Goal: Task Accomplishment & Management: Complete application form

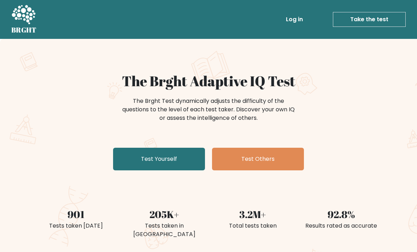
click at [162, 162] on link "Test Yourself" at bounding box center [159, 159] width 92 height 23
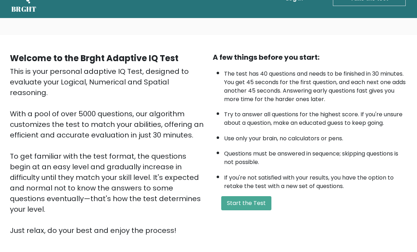
scroll to position [24, 0]
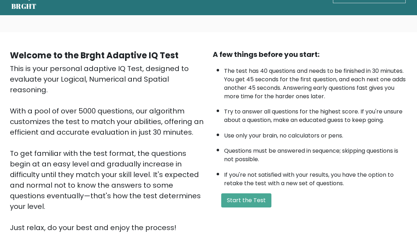
click at [252, 208] on button "Start the Test" at bounding box center [246, 200] width 50 height 14
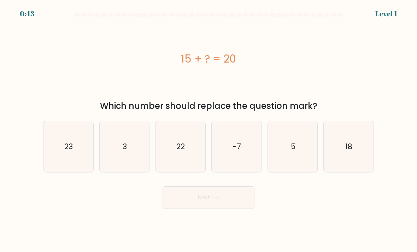
scroll to position [22, 0]
click at [303, 142] on icon "5" at bounding box center [293, 147] width 50 height 50
click at [209, 130] on input "e. 5" at bounding box center [209, 128] width 0 height 4
radio input "true"
click at [245, 187] on button "Next" at bounding box center [209, 197] width 92 height 23
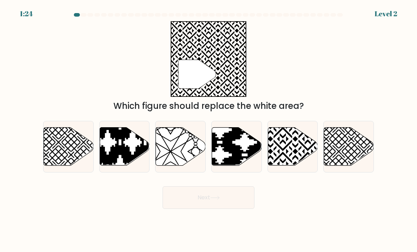
scroll to position [0, 0]
click at [298, 151] on icon at bounding box center [308, 126] width 100 height 100
click at [209, 130] on input "e." at bounding box center [209, 128] width 0 height 4
radio input "true"
click at [235, 203] on button "Next" at bounding box center [209, 197] width 92 height 23
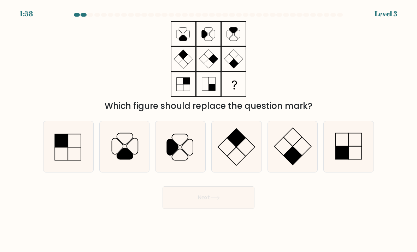
click at [66, 147] on rect at bounding box center [61, 140] width 13 height 13
click at [209, 130] on input "a." at bounding box center [209, 128] width 0 height 4
radio input "true"
click at [398, 57] on form at bounding box center [208, 111] width 417 height 196
click at [353, 164] on icon at bounding box center [349, 147] width 50 height 50
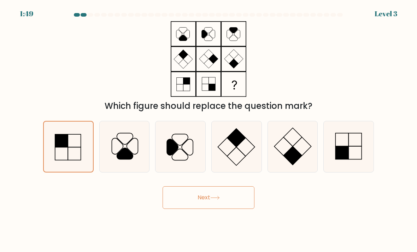
click at [209, 130] on input "f." at bounding box center [209, 128] width 0 height 4
radio input "true"
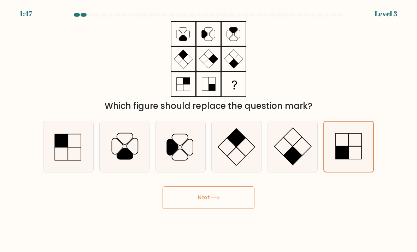
click at [236, 209] on button "Next" at bounding box center [209, 197] width 92 height 23
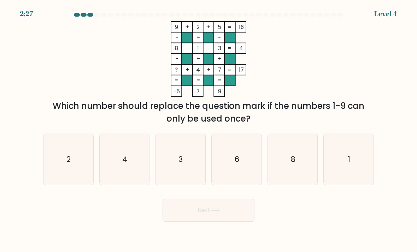
click at [292, 164] on text "8" at bounding box center [293, 159] width 5 height 10
click at [209, 130] on input "e. 8" at bounding box center [209, 128] width 0 height 4
radio input "true"
click at [228, 167] on icon "6" at bounding box center [237, 160] width 50 height 50
click at [209, 130] on input "d. 6" at bounding box center [209, 128] width 0 height 4
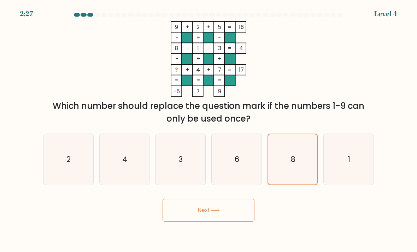
radio input "true"
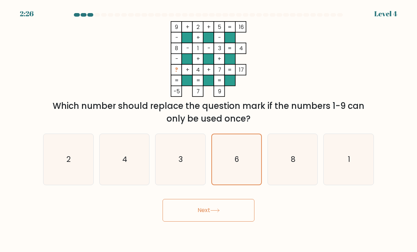
click at [215, 221] on button "Next" at bounding box center [209, 210] width 92 height 23
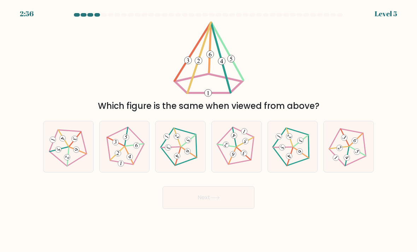
click at [362, 145] on icon at bounding box center [348, 146] width 41 height 41
click at [209, 130] on input "f." at bounding box center [209, 128] width 0 height 4
radio input "true"
click at [251, 200] on button "Next" at bounding box center [209, 197] width 92 height 23
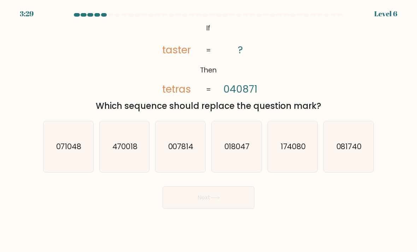
click at [52, 158] on icon "071048" at bounding box center [68, 147] width 50 height 50
click at [209, 130] on input "a. 071048" at bounding box center [209, 128] width 0 height 4
radio input "true"
click at [194, 209] on button "Next" at bounding box center [209, 197] width 92 height 23
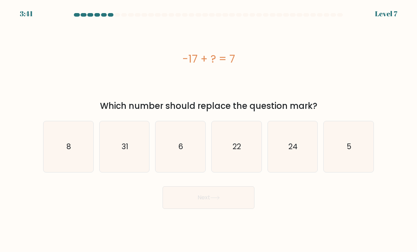
click at [132, 168] on icon "31" at bounding box center [125, 147] width 50 height 50
click at [209, 130] on input "b. 31" at bounding box center [209, 128] width 0 height 4
radio input "true"
click at [291, 160] on icon "24" at bounding box center [293, 147] width 50 height 50
click at [209, 130] on input "e. 24" at bounding box center [209, 128] width 0 height 4
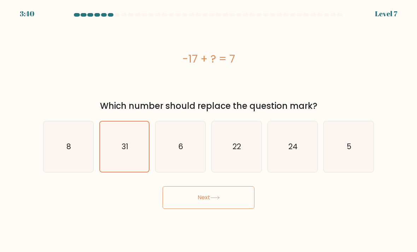
radio input "true"
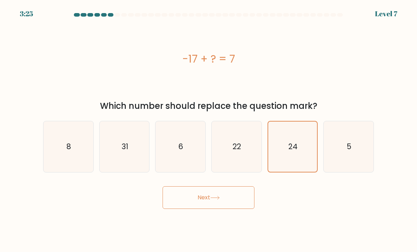
click at [144, 148] on icon "31" at bounding box center [125, 147] width 50 height 50
click at [209, 130] on input "b. 31" at bounding box center [209, 128] width 0 height 4
radio input "true"
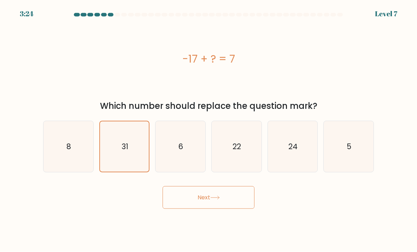
click at [200, 200] on button "Next" at bounding box center [209, 197] width 92 height 23
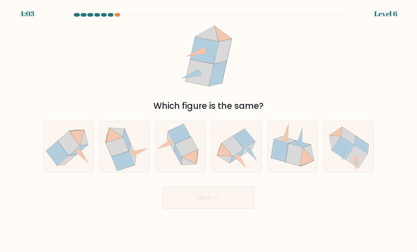
click at [43, 164] on icon at bounding box center [68, 147] width 50 height 50
click at [209, 130] on input "a." at bounding box center [209, 128] width 0 height 4
radio input "true"
click at [233, 163] on icon at bounding box center [237, 155] width 14 height 13
click at [209, 130] on input "d." at bounding box center [209, 128] width 0 height 4
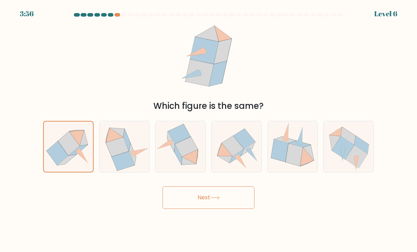
radio input "true"
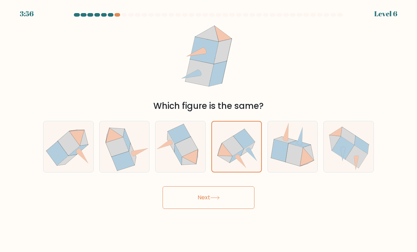
click at [221, 207] on button "Next" at bounding box center [209, 197] width 92 height 23
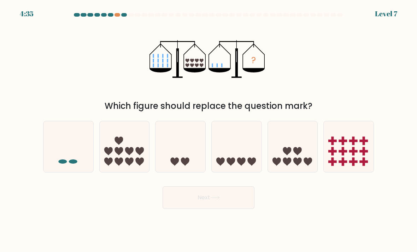
scroll to position [23, 0]
click at [167, 142] on icon at bounding box center [181, 146] width 50 height 41
click at [209, 130] on input "c." at bounding box center [209, 128] width 0 height 4
radio input "true"
click at [233, 186] on button "Next" at bounding box center [209, 197] width 92 height 23
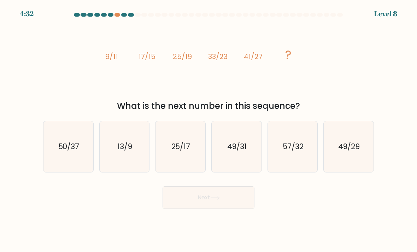
scroll to position [0, 0]
click at [232, 164] on icon "49/31" at bounding box center [237, 147] width 50 height 50
click at [209, 130] on input "d. 49/31" at bounding box center [209, 128] width 0 height 4
radio input "true"
click at [229, 208] on button "Next" at bounding box center [209, 197] width 92 height 23
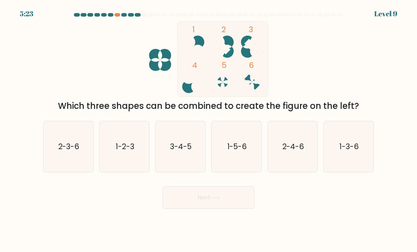
click at [52, 169] on icon "2-3-6" at bounding box center [68, 147] width 50 height 50
click at [209, 130] on input "a. 2-3-6" at bounding box center [209, 128] width 0 height 4
radio input "true"
click at [219, 208] on button "Next" at bounding box center [209, 197] width 92 height 23
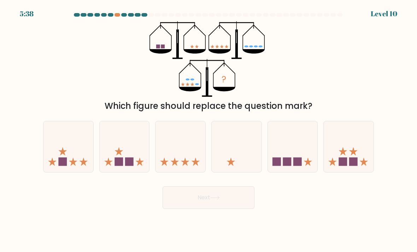
click at [351, 152] on icon at bounding box center [349, 146] width 50 height 41
click at [209, 130] on input "f." at bounding box center [209, 128] width 0 height 4
radio input "true"
click at [227, 208] on button "Next" at bounding box center [209, 197] width 92 height 23
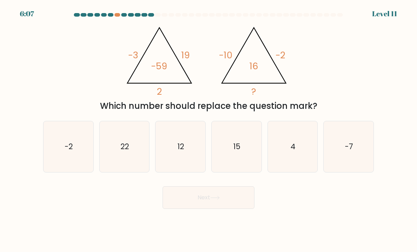
click at [300, 145] on icon "4" at bounding box center [293, 147] width 50 height 50
click at [209, 130] on input "e. 4" at bounding box center [209, 128] width 0 height 4
radio input "true"
click at [226, 209] on button "Next" at bounding box center [209, 197] width 92 height 23
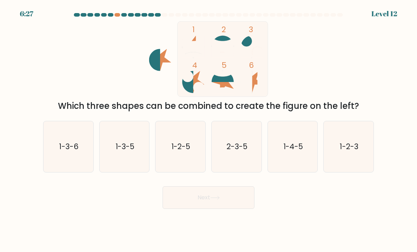
click at [183, 152] on text "1-2-5" at bounding box center [180, 146] width 19 height 10
click at [209, 130] on input "c. 1-2-5" at bounding box center [209, 128] width 0 height 4
radio input "true"
click at [222, 208] on button "Next" at bounding box center [209, 197] width 92 height 23
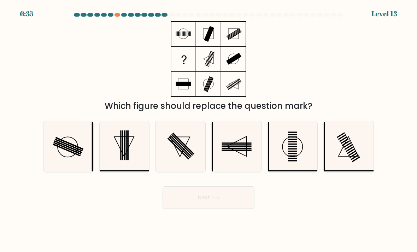
click at [65, 162] on icon at bounding box center [68, 147] width 50 height 50
click at [209, 130] on input "a." at bounding box center [209, 128] width 0 height 4
radio input "true"
click at [187, 208] on button "Next" at bounding box center [209, 197] width 92 height 23
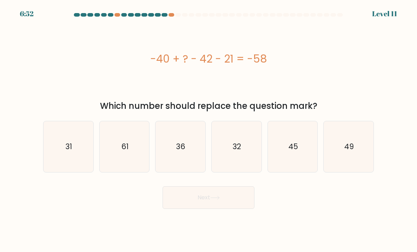
click at [194, 172] on icon "36" at bounding box center [181, 147] width 50 height 50
click at [209, 130] on input "c. 36" at bounding box center [209, 128] width 0 height 4
radio input "true"
click at [233, 152] on text "32" at bounding box center [237, 146] width 8 height 10
click at [209, 130] on input "d. 32" at bounding box center [209, 128] width 0 height 4
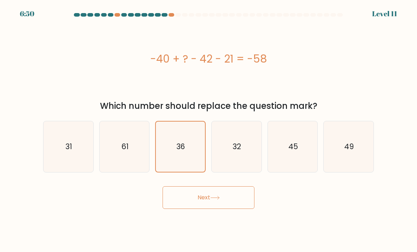
radio input "true"
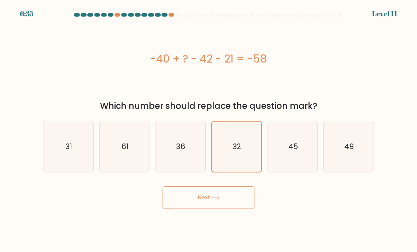
click at [343, 147] on icon "49" at bounding box center [349, 147] width 50 height 50
click at [209, 130] on input "f. 49" at bounding box center [209, 128] width 0 height 4
radio input "true"
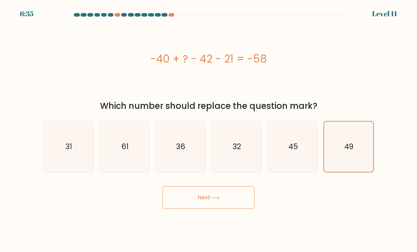
click at [217, 208] on button "Next" at bounding box center [209, 197] width 92 height 23
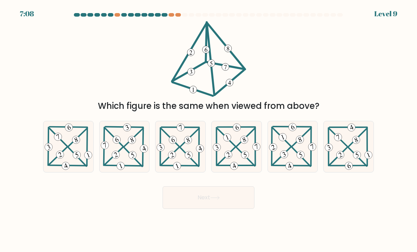
click at [185, 162] on icon at bounding box center [181, 146] width 50 height 49
click at [209, 130] on input "c." at bounding box center [209, 128] width 0 height 4
radio input "true"
click at [221, 209] on button "Next" at bounding box center [209, 197] width 92 height 23
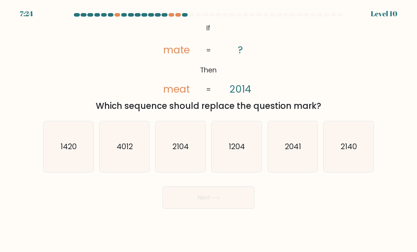
click at [347, 160] on icon "2140" at bounding box center [349, 147] width 50 height 50
click at [209, 130] on input "f. 2140" at bounding box center [209, 128] width 0 height 4
radio input "true"
click at [227, 209] on button "Next" at bounding box center [209, 197] width 92 height 23
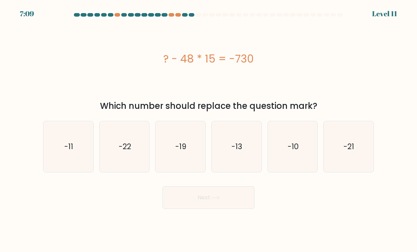
click at [144, 158] on icon "-22" at bounding box center [125, 147] width 50 height 50
click at [209, 130] on input "b. -22" at bounding box center [209, 128] width 0 height 4
radio input "true"
click at [117, 157] on icon "-22" at bounding box center [124, 146] width 49 height 49
click at [209, 130] on input "b. -22" at bounding box center [209, 128] width 0 height 4
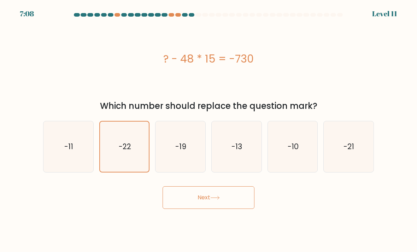
click at [182, 165] on icon "-19" at bounding box center [181, 147] width 50 height 50
click at [209, 130] on input "c. -19" at bounding box center [209, 128] width 0 height 4
radio input "true"
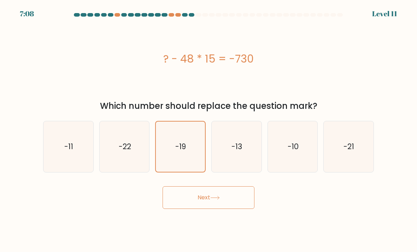
click at [275, 150] on icon "-10" at bounding box center [293, 147] width 50 height 50
click at [209, 130] on input "e. -10" at bounding box center [209, 128] width 0 height 4
radio input "true"
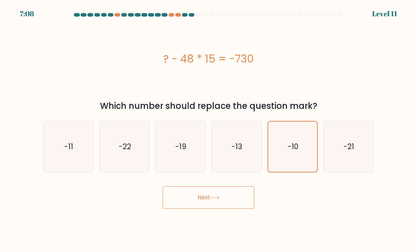
click at [333, 145] on icon "-21" at bounding box center [349, 147] width 50 height 50
click at [209, 130] on input "f. -21" at bounding box center [209, 128] width 0 height 4
radio input "true"
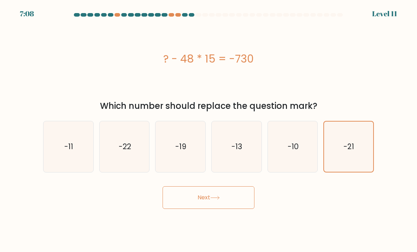
click at [333, 145] on icon "-21" at bounding box center [348, 146] width 49 height 49
click at [209, 130] on input "f. -21" at bounding box center [209, 128] width 0 height 4
click at [243, 148] on icon "-13" at bounding box center [237, 147] width 50 height 50
click at [209, 130] on input "d. -13" at bounding box center [209, 128] width 0 height 4
radio input "true"
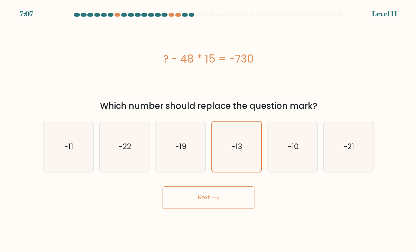
click at [198, 144] on icon "-19" at bounding box center [181, 147] width 50 height 50
click at [209, 130] on input "c. -19" at bounding box center [209, 128] width 0 height 4
radio input "true"
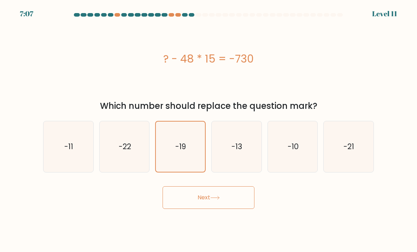
click at [65, 172] on icon "-11" at bounding box center [68, 147] width 50 height 50
click at [209, 130] on input "a. -11" at bounding box center [209, 128] width 0 height 4
radio input "true"
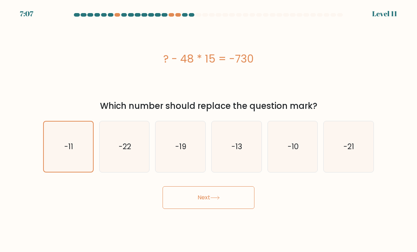
click at [86, 161] on icon "-11" at bounding box center [68, 146] width 49 height 49
click at [209, 130] on input "a. -11" at bounding box center [209, 128] width 0 height 4
click at [243, 157] on icon "-13" at bounding box center [237, 147] width 50 height 50
click at [209, 130] on input "d. -13" at bounding box center [209, 128] width 0 height 4
radio input "true"
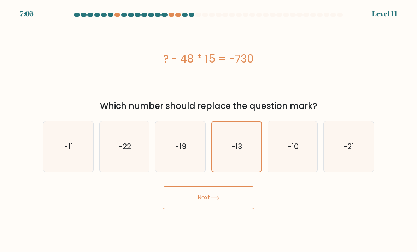
click at [187, 209] on button "Next" at bounding box center [209, 197] width 92 height 23
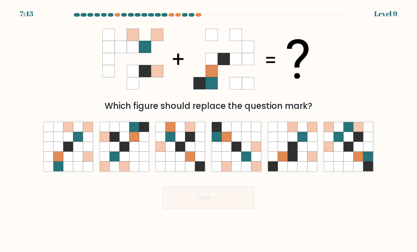
click at [68, 152] on icon at bounding box center [68, 147] width 10 height 10
click at [209, 130] on input "a." at bounding box center [209, 128] width 0 height 4
radio input "true"
click at [226, 194] on button "Next" at bounding box center [209, 197] width 92 height 23
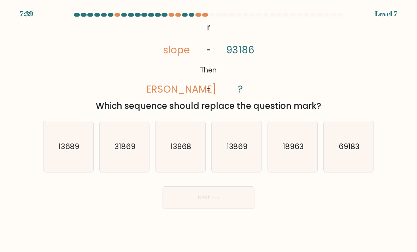
click at [231, 209] on button "Next" at bounding box center [209, 197] width 92 height 23
click at [126, 164] on icon "31869" at bounding box center [125, 147] width 50 height 50
click at [209, 130] on input "b. 31869" at bounding box center [209, 128] width 0 height 4
radio input "true"
click at [214, 200] on icon at bounding box center [215, 198] width 10 height 4
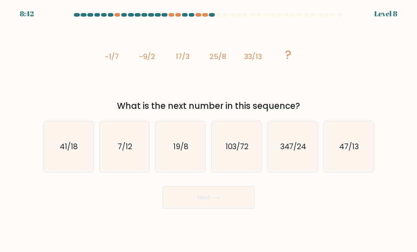
click at [62, 151] on text "41/18" at bounding box center [69, 146] width 18 height 10
click at [209, 130] on input "a. 41/18" at bounding box center [209, 128] width 0 height 4
radio input "true"
click at [224, 209] on button "Next" at bounding box center [209, 197] width 92 height 23
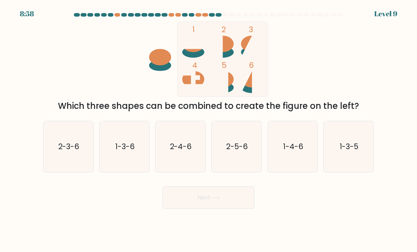
click at [244, 152] on text "2-5-6" at bounding box center [237, 146] width 22 height 10
click at [209, 130] on input "d. 2-5-6" at bounding box center [209, 128] width 0 height 4
radio input "true"
click at [235, 202] on button "Next" at bounding box center [209, 197] width 92 height 23
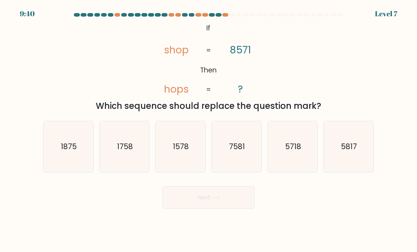
click at [416, 17] on form "If ?" at bounding box center [208, 111] width 417 height 196
click at [297, 170] on icon "5718" at bounding box center [293, 147] width 50 height 50
click at [209, 130] on input "e. 5718" at bounding box center [209, 128] width 0 height 4
radio input "true"
click at [224, 209] on button "Next" at bounding box center [209, 197] width 92 height 23
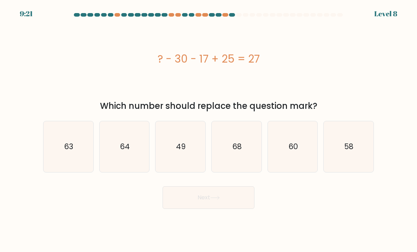
click at [187, 164] on icon "49" at bounding box center [181, 147] width 50 height 50
click at [209, 130] on input "c. 49" at bounding box center [209, 128] width 0 height 4
radio input "true"
click at [210, 209] on button "Next" at bounding box center [209, 197] width 92 height 23
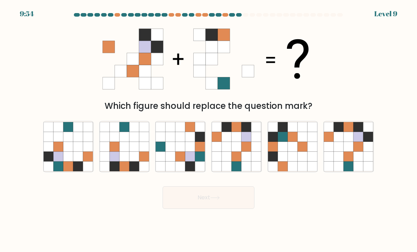
click at [227, 162] on icon at bounding box center [227, 157] width 10 height 10
click at [209, 130] on input "d." at bounding box center [209, 128] width 0 height 4
radio input "true"
click at [339, 162] on icon at bounding box center [339, 157] width 10 height 10
click at [209, 130] on input "f." at bounding box center [209, 128] width 0 height 4
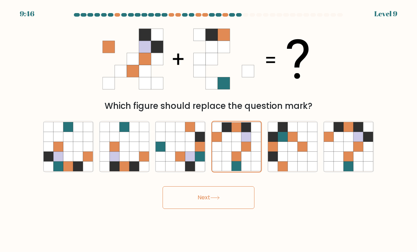
radio input "true"
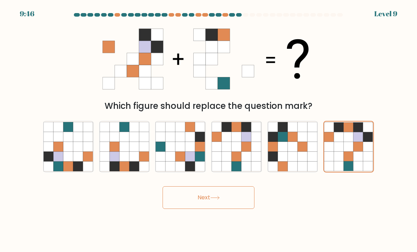
click at [254, 204] on button "Next" at bounding box center [209, 197] width 92 height 23
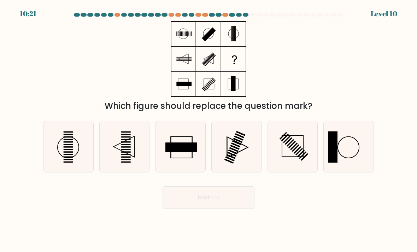
click at [244, 163] on icon at bounding box center [237, 147] width 50 height 50
click at [209, 130] on input "d." at bounding box center [209, 128] width 0 height 4
radio input "true"
click at [237, 209] on button "Next" at bounding box center [209, 197] width 92 height 23
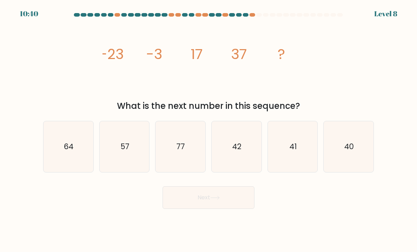
click at [292, 164] on icon "41" at bounding box center [293, 147] width 50 height 50
click at [209, 130] on input "e. 41" at bounding box center [209, 128] width 0 height 4
radio input "true"
click at [248, 209] on button "Next" at bounding box center [209, 197] width 92 height 23
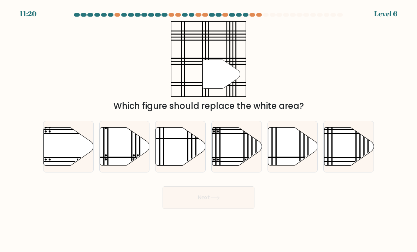
click at [349, 149] on icon at bounding box center [349, 147] width 50 height 38
click at [209, 130] on input "f." at bounding box center [209, 128] width 0 height 4
radio input "true"
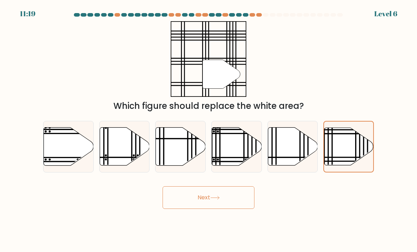
click at [234, 209] on button "Next" at bounding box center [209, 197] width 92 height 23
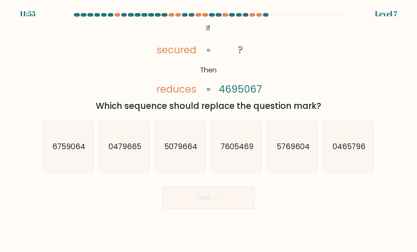
click at [246, 165] on icon "7605469" at bounding box center [237, 147] width 50 height 50
click at [209, 130] on input "d. 7605469" at bounding box center [209, 128] width 0 height 4
radio input "true"
click at [231, 205] on button "Next" at bounding box center [209, 197] width 92 height 23
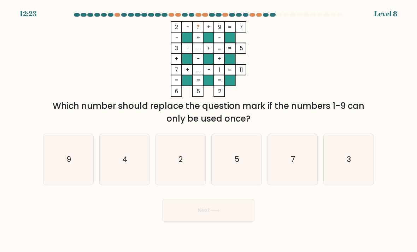
click at [181, 177] on icon "2" at bounding box center [181, 160] width 50 height 50
click at [209, 130] on input "c. 2" at bounding box center [209, 128] width 0 height 4
radio input "true"
click at [209, 221] on button "Next" at bounding box center [209, 210] width 92 height 23
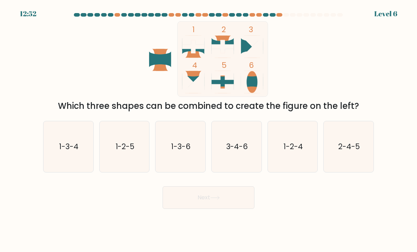
click at [133, 168] on icon "1-2-5" at bounding box center [125, 147] width 50 height 50
click at [209, 130] on input "b. 1-2-5" at bounding box center [209, 128] width 0 height 4
radio input "true"
click at [225, 209] on button "Next" at bounding box center [209, 197] width 92 height 23
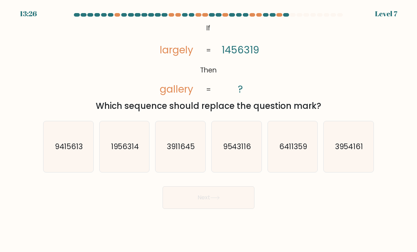
click at [258, 165] on icon "9543116" at bounding box center [237, 147] width 50 height 50
click at [209, 130] on input "d. 9543116" at bounding box center [209, 128] width 0 height 4
radio input "true"
click at [307, 150] on text "6411359" at bounding box center [293, 146] width 28 height 10
click at [209, 130] on input "e. 6411359" at bounding box center [209, 128] width 0 height 4
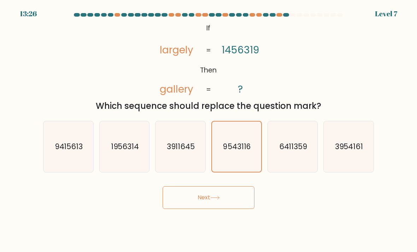
radio input "true"
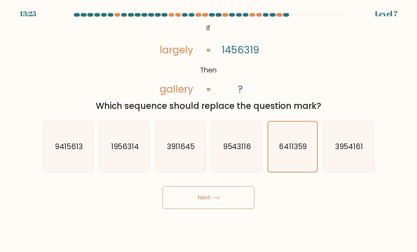
click at [225, 209] on button "Next" at bounding box center [209, 197] width 92 height 23
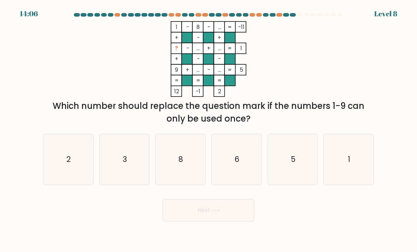
click at [321, 246] on body "14:06 Level 8" at bounding box center [208, 126] width 417 height 252
click at [349, 176] on icon "1" at bounding box center [349, 160] width 50 height 50
click at [209, 130] on input "f. 1" at bounding box center [209, 128] width 0 height 4
radio input "true"
click at [212, 222] on button "Next" at bounding box center [209, 210] width 92 height 23
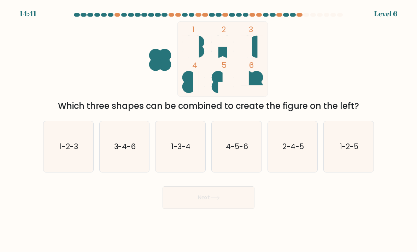
click at [245, 196] on button "Next" at bounding box center [209, 197] width 92 height 23
click at [170, 167] on icon "1-3-4" at bounding box center [181, 147] width 50 height 50
click at [209, 130] on input "c. 1-3-4" at bounding box center [209, 128] width 0 height 4
radio input "true"
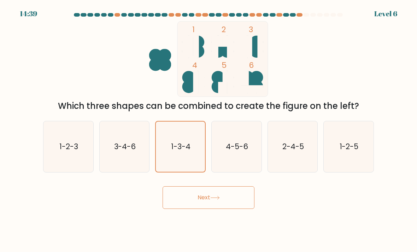
click at [215, 209] on button "Next" at bounding box center [209, 197] width 92 height 23
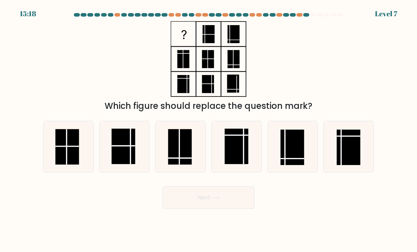
click at [349, 152] on rect at bounding box center [349, 148] width 24 height 36
click at [209, 130] on input "f." at bounding box center [209, 128] width 0 height 4
radio input "true"
click at [234, 198] on button "Next" at bounding box center [209, 197] width 92 height 23
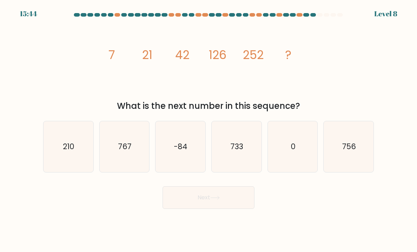
click at [128, 145] on icon "767" at bounding box center [125, 147] width 50 height 50
click at [209, 130] on input "b. 767" at bounding box center [209, 128] width 0 height 4
radio input "true"
click at [229, 204] on button "Next" at bounding box center [209, 197] width 92 height 23
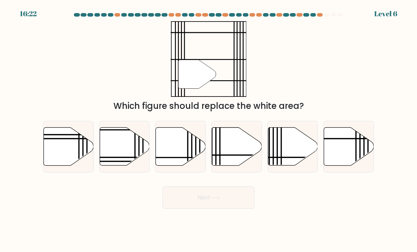
click at [238, 153] on icon at bounding box center [237, 147] width 50 height 38
click at [209, 130] on input "d." at bounding box center [209, 128] width 0 height 4
radio input "true"
click at [226, 209] on button "Next" at bounding box center [209, 197] width 92 height 23
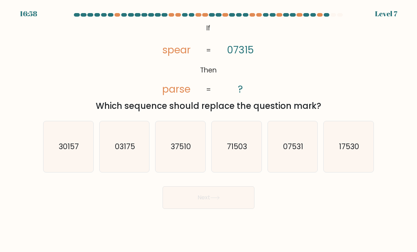
click at [242, 159] on icon "71503" at bounding box center [237, 147] width 50 height 50
click at [209, 130] on input "d. 71503" at bounding box center [209, 128] width 0 height 4
radio input "true"
click at [233, 208] on button "Next" at bounding box center [209, 197] width 92 height 23
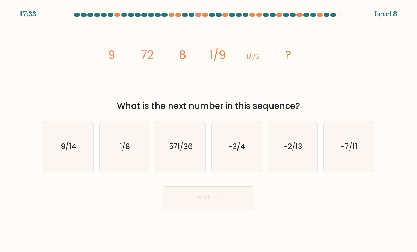
click at [144, 151] on icon "1/8" at bounding box center [125, 147] width 50 height 50
click at [209, 130] on input "b. 1/8" at bounding box center [209, 128] width 0 height 4
radio input "true"
click at [208, 198] on button "Next" at bounding box center [209, 197] width 92 height 23
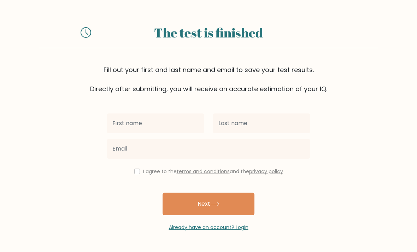
click at [132, 122] on input "text" at bounding box center [156, 124] width 98 height 20
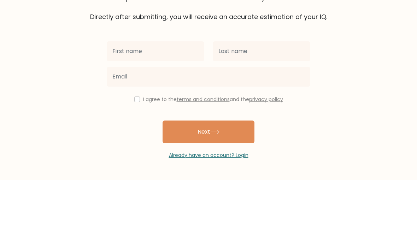
type input "m"
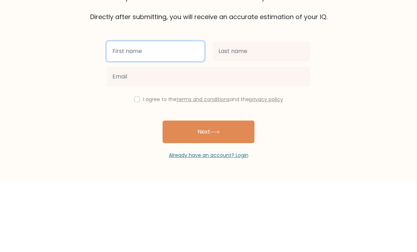
type input "[PERSON_NAME]"
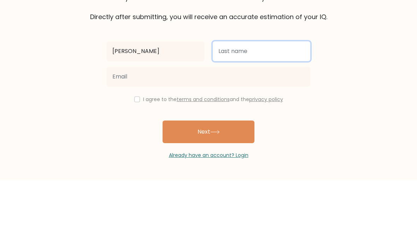
type input "Cabantog"
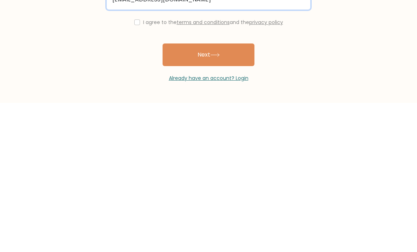
scroll to position [23, 0]
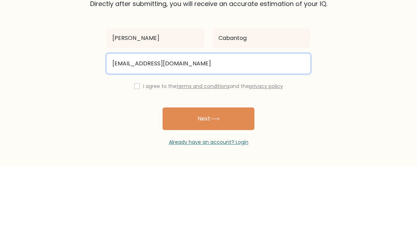
type input "cabantog.mjs06@gmail.com"
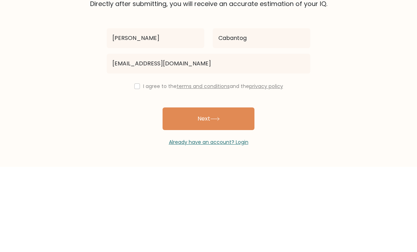
click at [134, 169] on input "checkbox" at bounding box center [137, 172] width 6 height 6
checkbox input "true"
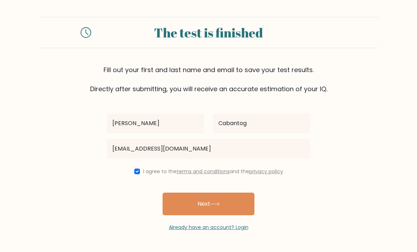
click at [208, 193] on button "Next" at bounding box center [209, 204] width 92 height 23
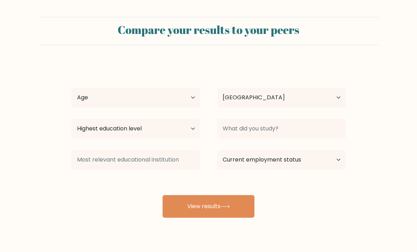
select select "PH"
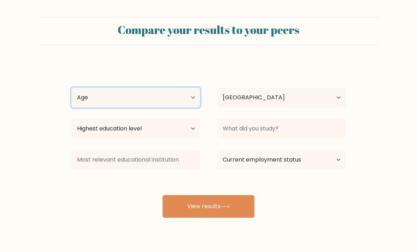
click at [98, 94] on select "Age Under [DEMOGRAPHIC_DATA] [DEMOGRAPHIC_DATA] [DEMOGRAPHIC_DATA] [DEMOGRAPHIC…" at bounding box center [135, 98] width 129 height 20
click at [95, 102] on select "Age Under [DEMOGRAPHIC_DATA] [DEMOGRAPHIC_DATA] [DEMOGRAPHIC_DATA] [DEMOGRAPHIC…" at bounding box center [135, 98] width 129 height 20
select select "18_24"
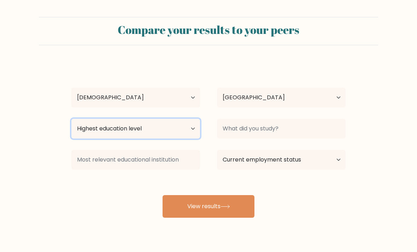
click at [163, 130] on select "Highest education level No schooling Primary Lower Secondary Upper Secondary Oc…" at bounding box center [135, 129] width 129 height 20
select select "upper_secondary"
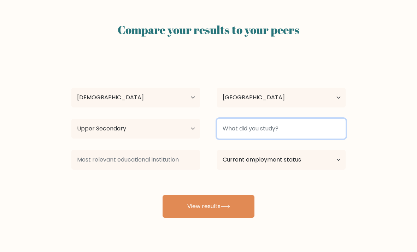
click at [330, 134] on input at bounding box center [281, 129] width 129 height 20
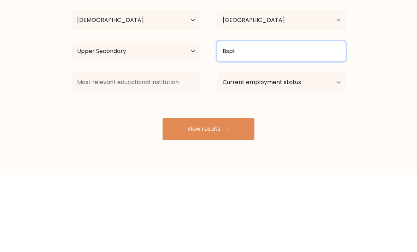
type input "Bspt"
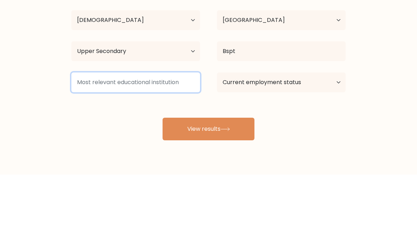
click at [111, 150] on input at bounding box center [135, 160] width 129 height 20
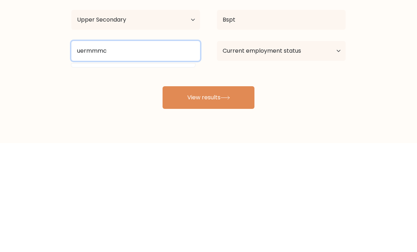
type input "uermmmc"
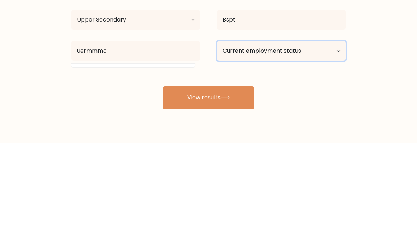
click at [301, 150] on select "Current employment status Employed Student Retired Other / prefer not to answer" at bounding box center [281, 160] width 129 height 20
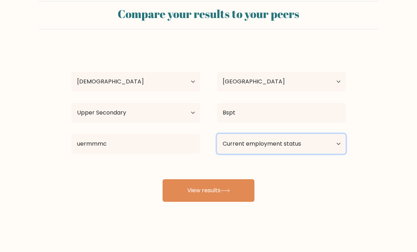
select select "student"
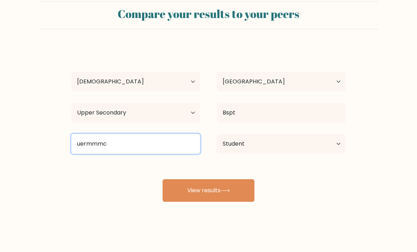
click at [114, 147] on input "uermmmc" at bounding box center [135, 144] width 129 height 20
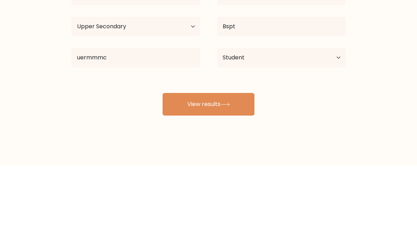
click at [233, 179] on button "View results" at bounding box center [209, 190] width 92 height 23
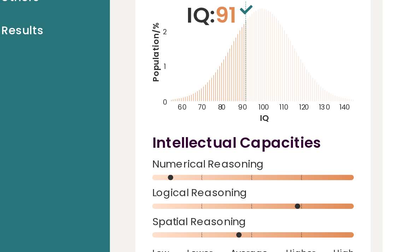
click at [100, 165] on span "Logical Reasoning" at bounding box center [144, 166] width 89 height 3
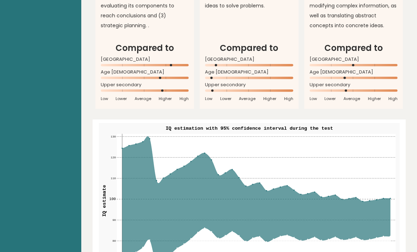
scroll to position [755, 0]
